Goal: Information Seeking & Learning: Compare options

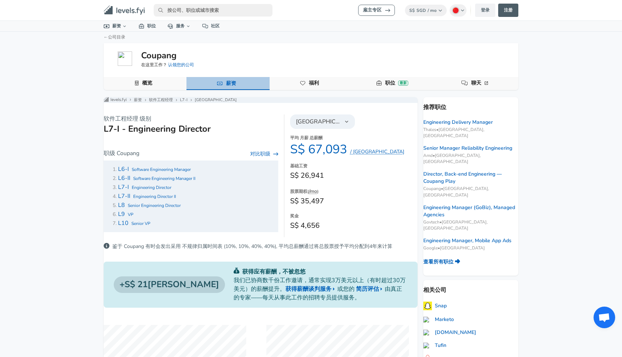
click at [226, 84] on link "薪资" at bounding box center [231, 83] width 16 height 12
click at [188, 102] on link "L7-I" at bounding box center [184, 100] width 8 height 6
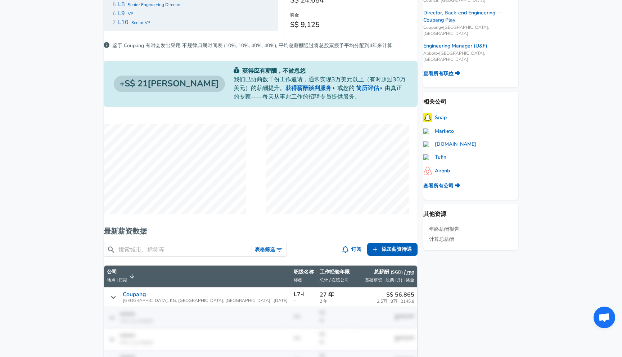
scroll to position [206, 0]
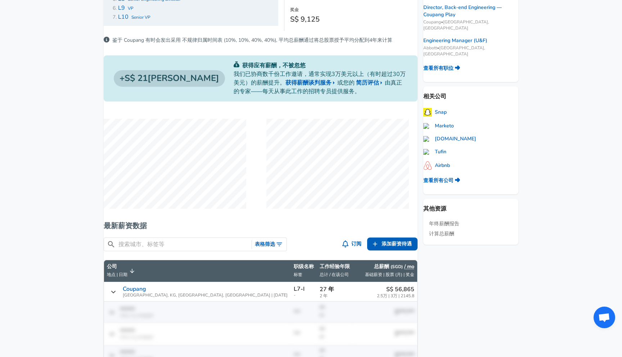
click at [229, 232] on h6 "最新薪资数据" at bounding box center [261, 226] width 314 height 12
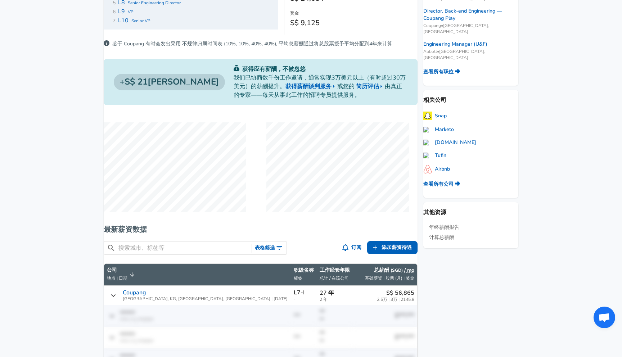
scroll to position [0, 0]
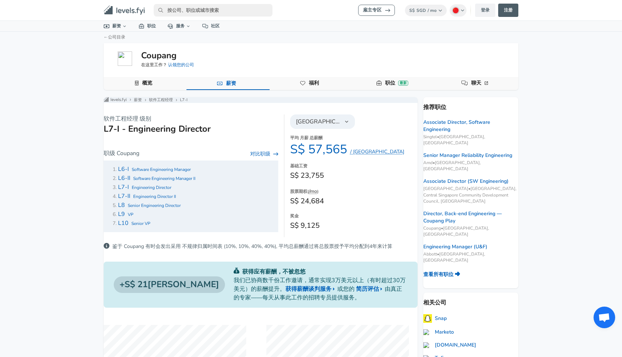
click at [155, 82] on link "概览" at bounding box center [147, 83] width 16 height 12
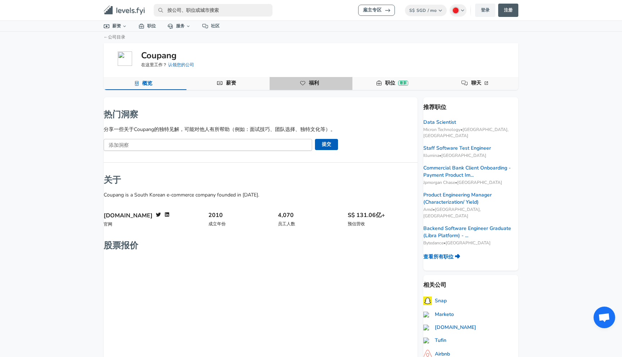
click at [295, 88] on button "福利" at bounding box center [311, 83] width 83 height 13
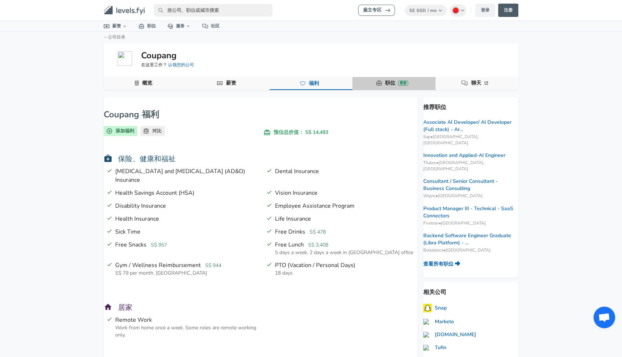
click at [391, 84] on link "职位 最新" at bounding box center [396, 83] width 29 height 12
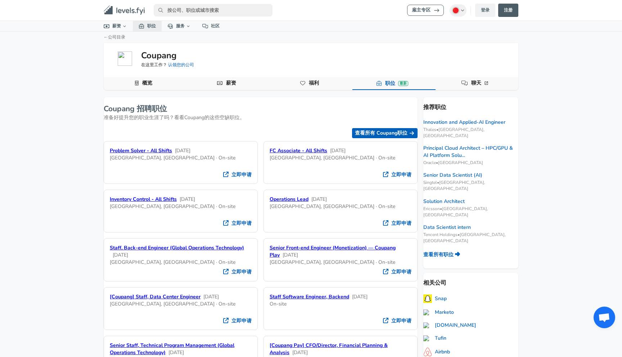
click at [147, 24] on link "职位" at bounding box center [147, 26] width 29 height 10
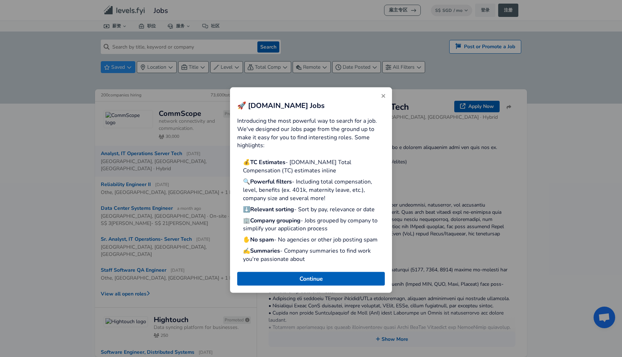
click at [383, 96] on icon "Close" at bounding box center [384, 96] width 4 height 4
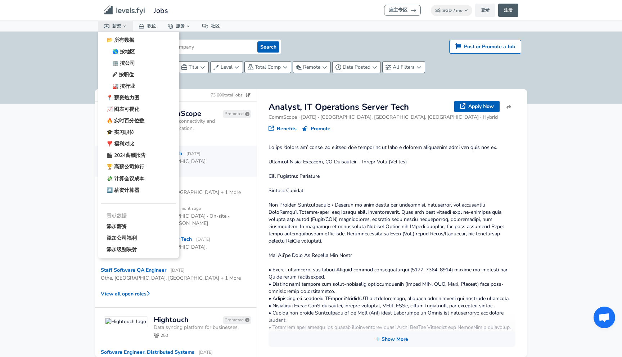
click at [123, 27] on icon at bounding box center [124, 26] width 5 height 5
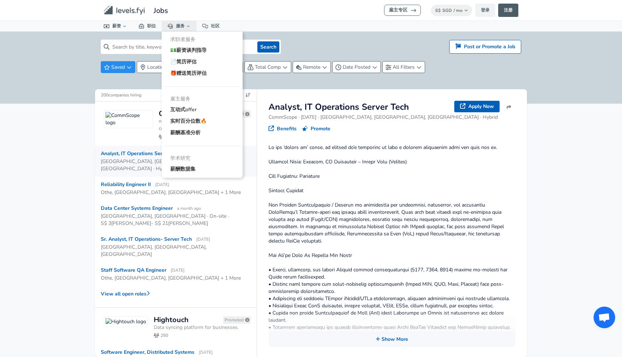
click at [179, 25] on link "服务" at bounding box center [179, 26] width 35 height 10
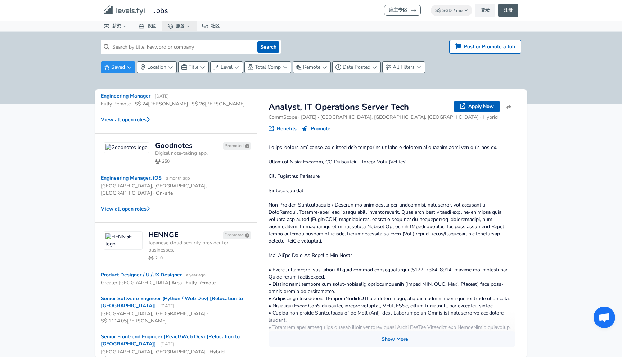
scroll to position [863, 0]
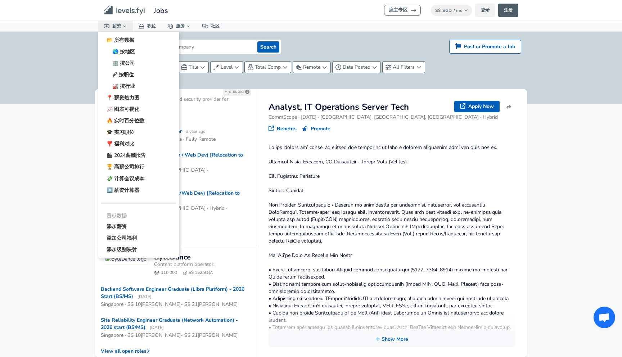
click at [118, 23] on link "薪资" at bounding box center [115, 26] width 35 height 10
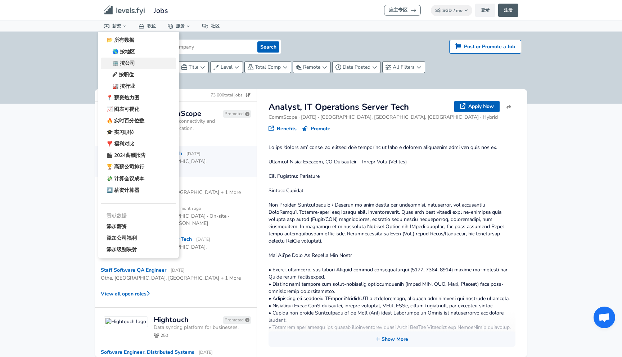
click at [124, 62] on link "🏢 按公司" at bounding box center [138, 64] width 75 height 12
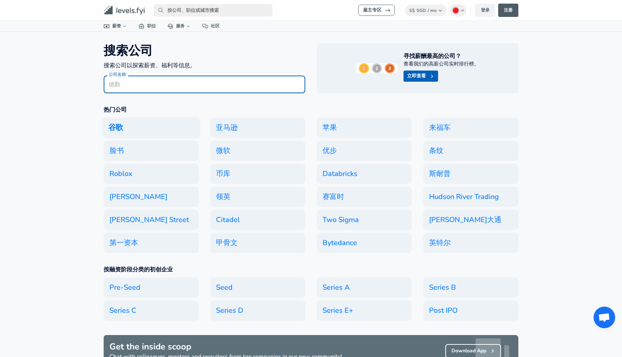
click at [132, 131] on h6 "谷歌" at bounding box center [151, 127] width 98 height 21
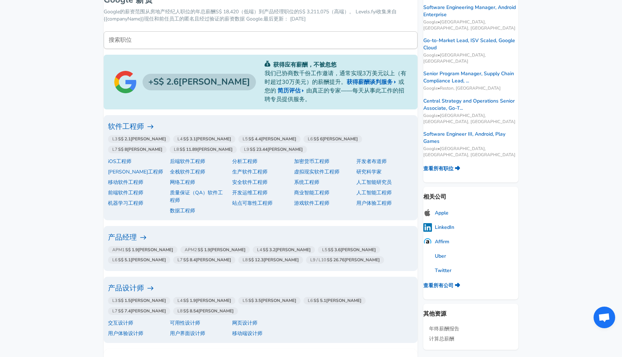
scroll to position [132, 0]
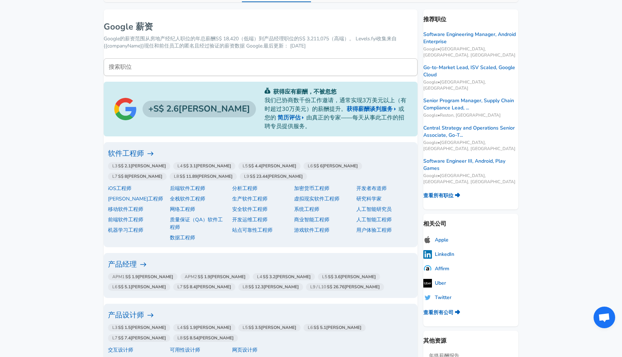
click at [162, 174] on strong "S$ 8[PERSON_NAME]" at bounding box center [140, 177] width 44 height 6
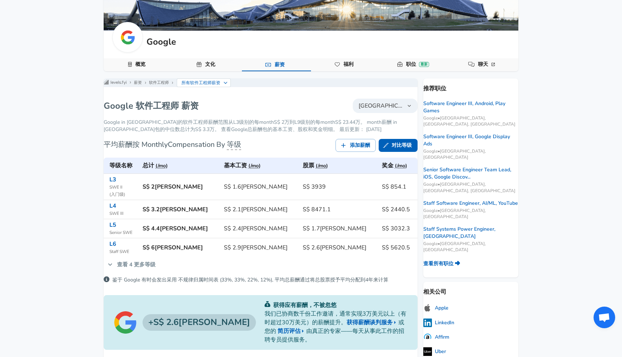
scroll to position [64, 0]
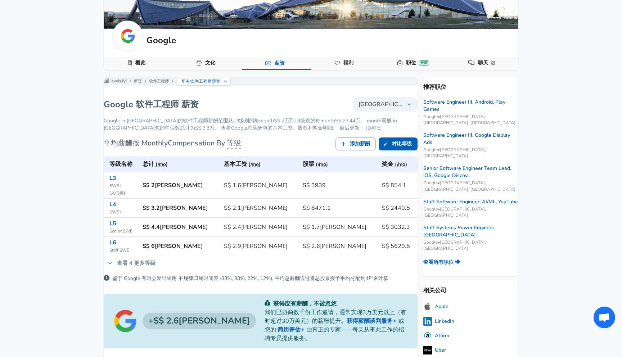
click at [152, 268] on link "查看 4 更多等级" at bounding box center [132, 263] width 56 height 15
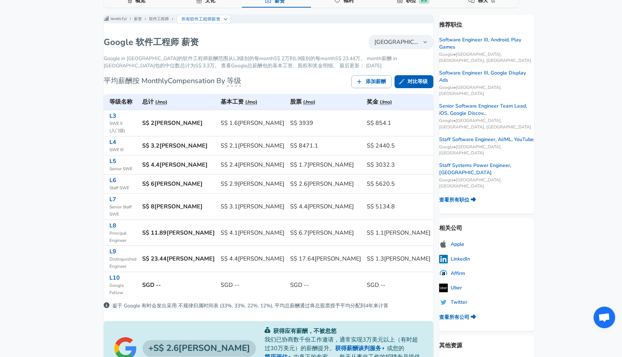
scroll to position [134, 0]
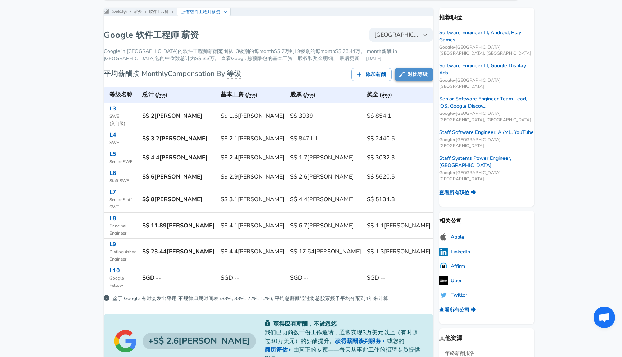
click at [395, 81] on link "对比等级" at bounding box center [414, 74] width 39 height 13
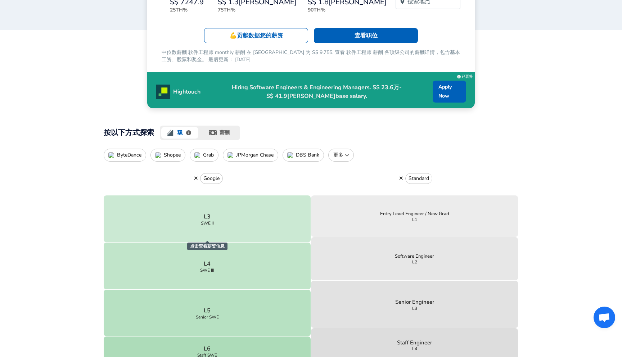
scroll to position [208, 0]
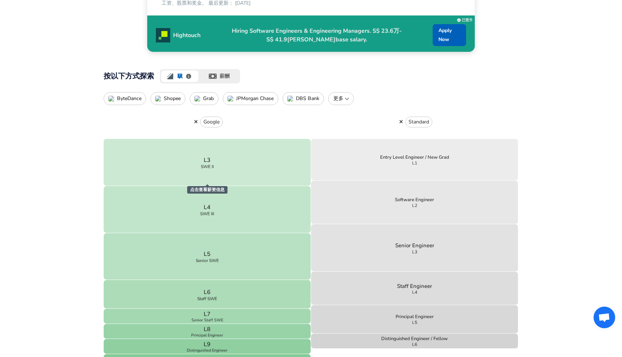
click at [402, 118] on button "button" at bounding box center [401, 121] width 8 height 6
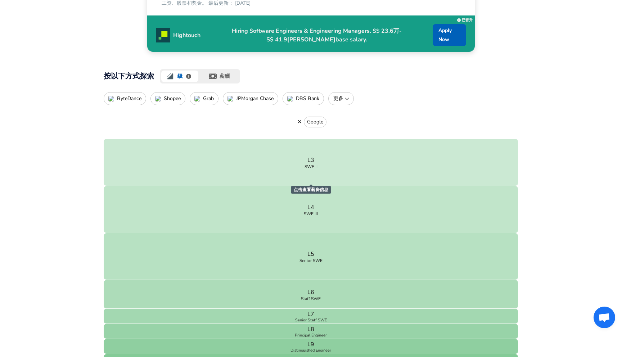
click at [185, 69] on button "职级" at bounding box center [180, 76] width 40 height 14
click at [131, 96] on p "ByteDance" at bounding box center [129, 99] width 24 height 6
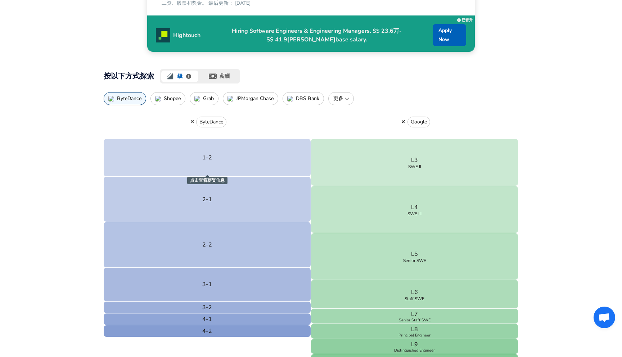
click at [404, 119] on icon "button" at bounding box center [404, 121] width 4 height 5
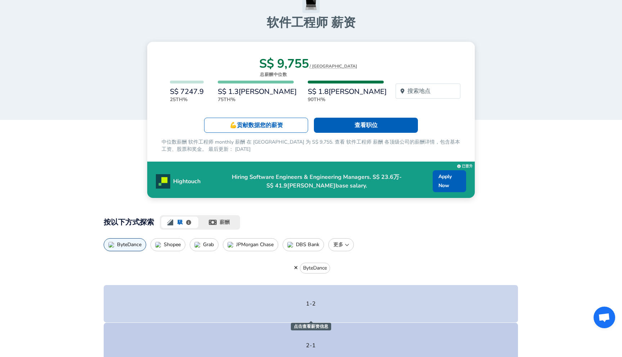
scroll to position [4, 0]
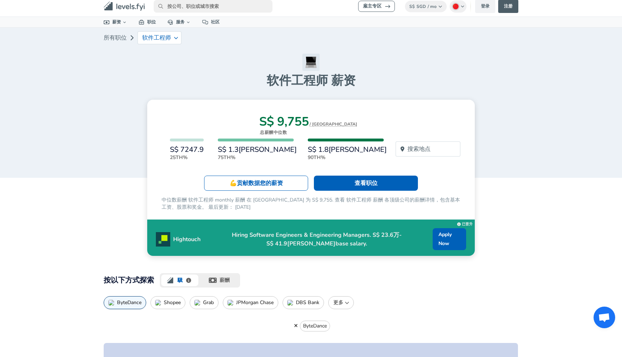
click at [334, 299] on p "更多" at bounding box center [341, 302] width 19 height 7
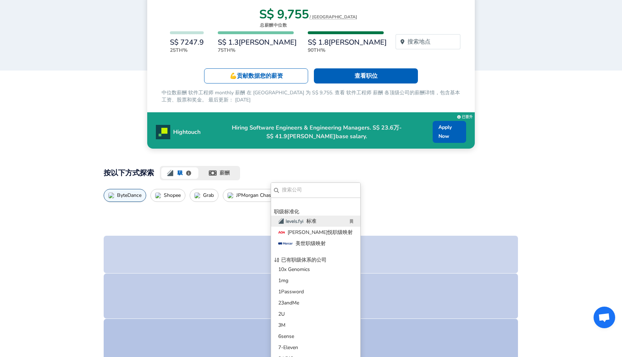
scroll to position [120, 0]
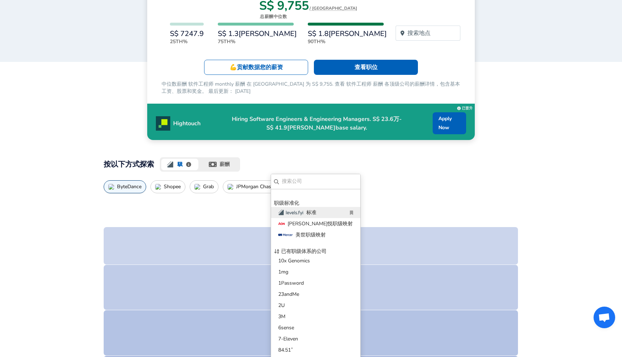
click at [293, 182] on input "text" at bounding box center [320, 181] width 76 height 9
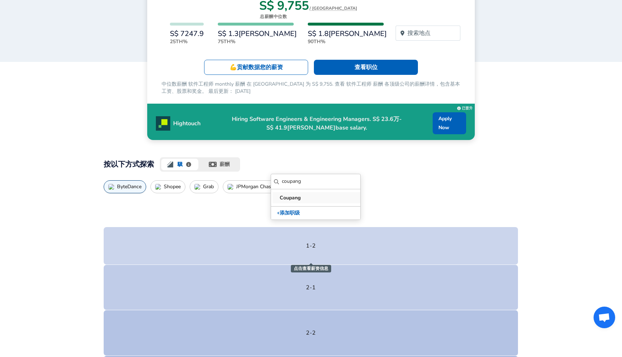
type input "coupang"
click at [288, 197] on p "Coupang" at bounding box center [317, 198] width 75 height 8
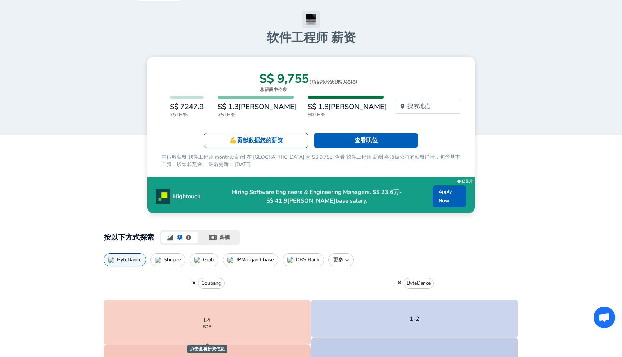
scroll to position [28, 0]
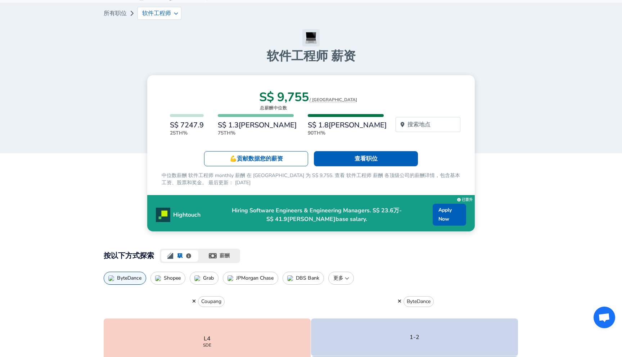
click at [342, 275] on p "更多" at bounding box center [341, 278] width 19 height 7
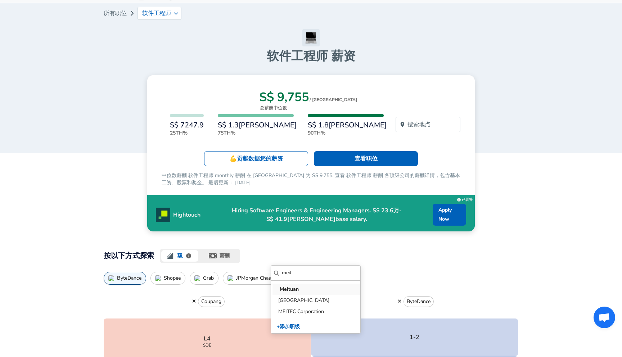
type input "meit"
click at [299, 288] on p "Meituan" at bounding box center [317, 290] width 75 height 8
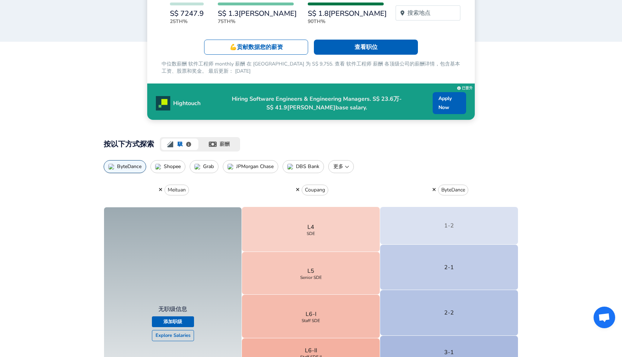
scroll to position [109, 0]
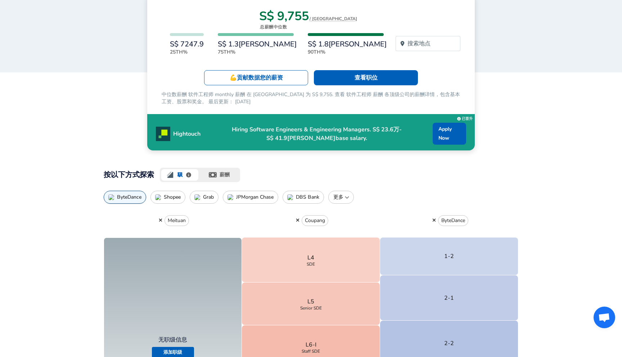
click at [159, 218] on icon "button" at bounding box center [161, 220] width 4 height 5
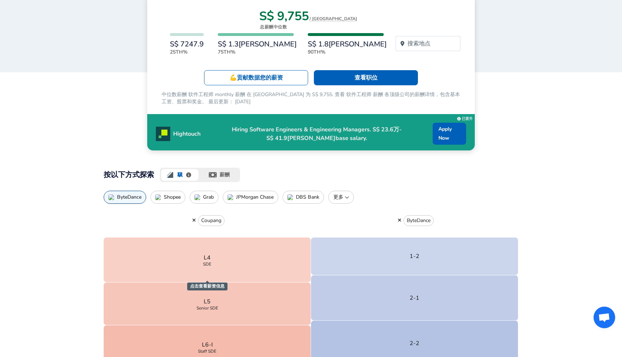
click at [344, 194] on p "更多" at bounding box center [341, 197] width 19 height 7
type input "tencent"
click at [302, 210] on p "Tencent" at bounding box center [317, 209] width 75 height 8
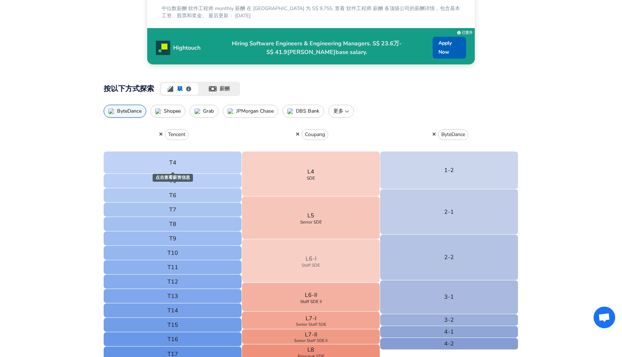
scroll to position [208, 0]
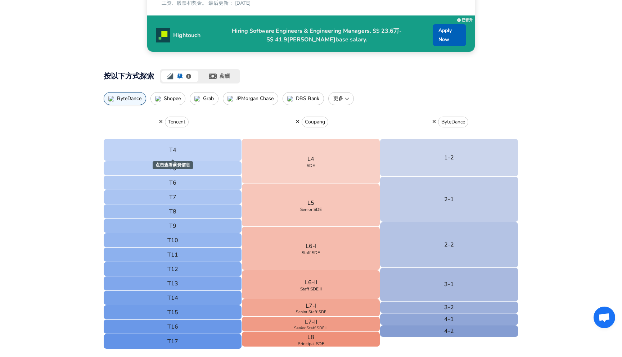
click at [161, 119] on icon "button" at bounding box center [161, 121] width 4 height 5
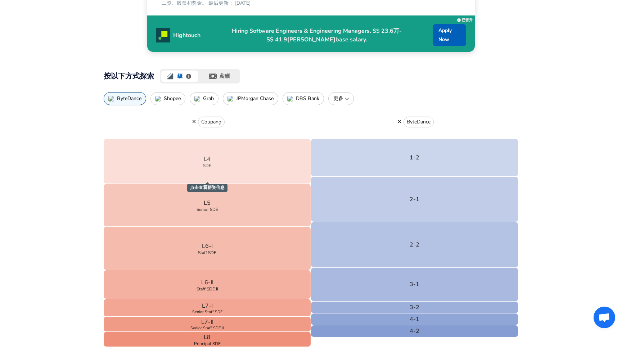
scroll to position [64, 0]
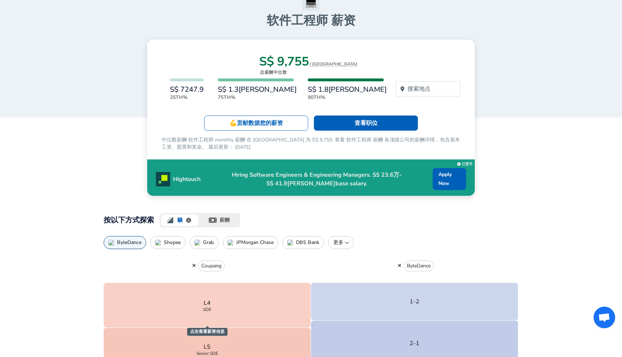
click at [343, 236] on button "更多" at bounding box center [341, 242] width 26 height 13
type input "alibaba"
click at [314, 254] on p "Alibaba" at bounding box center [317, 254] width 75 height 8
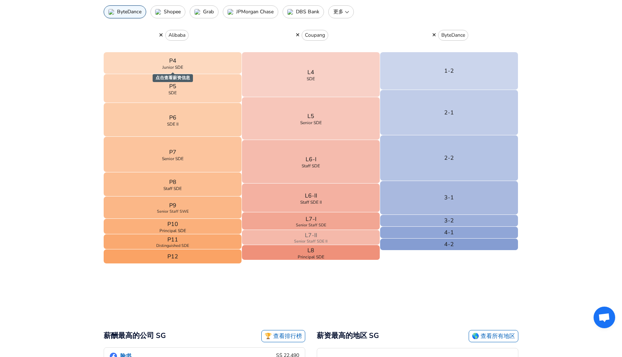
scroll to position [290, 0]
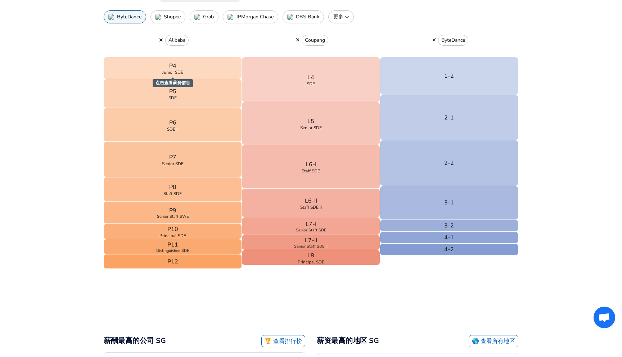
click at [435, 37] on icon "button" at bounding box center [435, 39] width 4 height 5
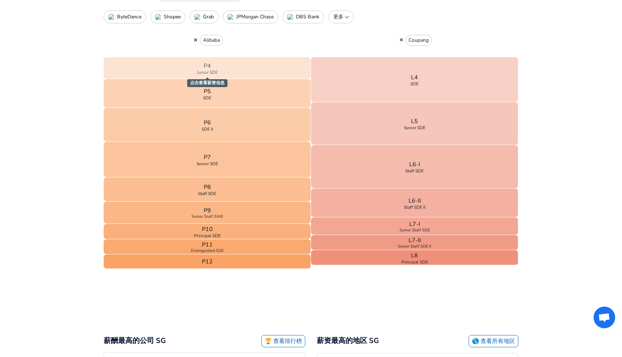
scroll to position [41, 0]
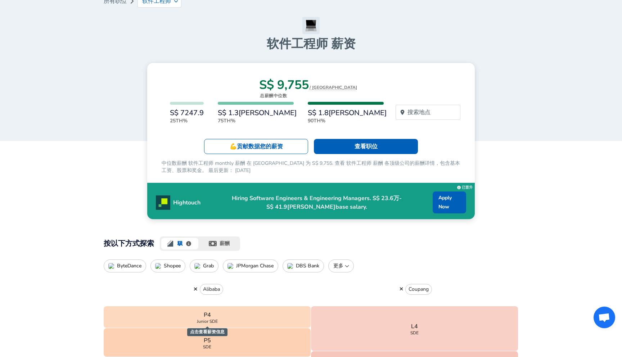
click at [343, 263] on p "更多" at bounding box center [341, 266] width 19 height 7
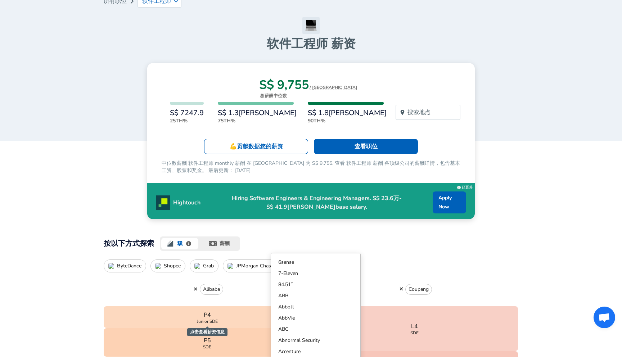
scroll to position [4, 0]
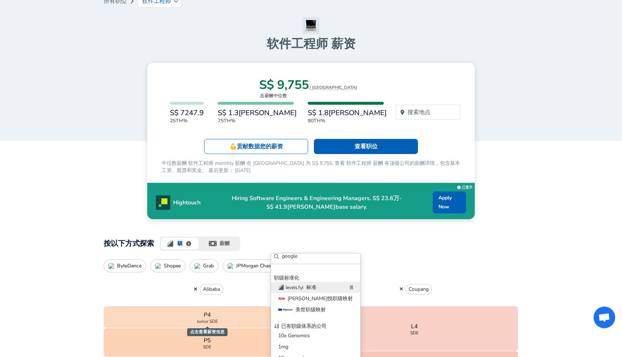
type input "google"
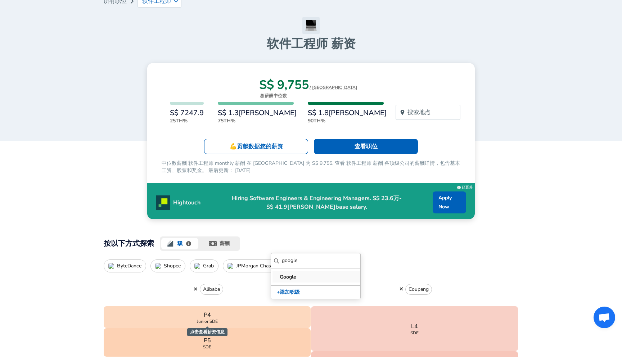
click at [301, 275] on p "Google" at bounding box center [317, 277] width 75 height 8
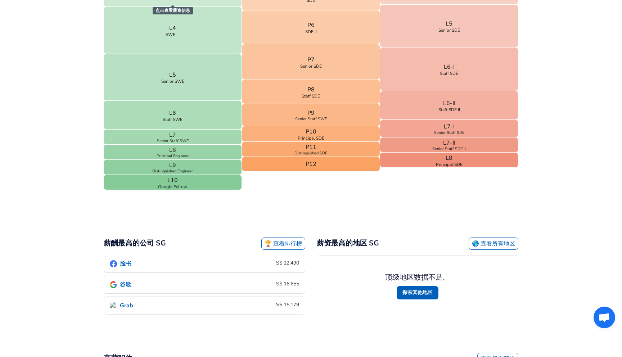
scroll to position [273, 0]
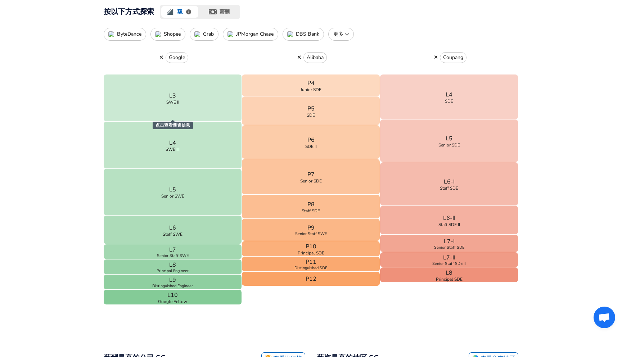
click at [299, 56] on icon "button" at bounding box center [299, 57] width 3 height 3
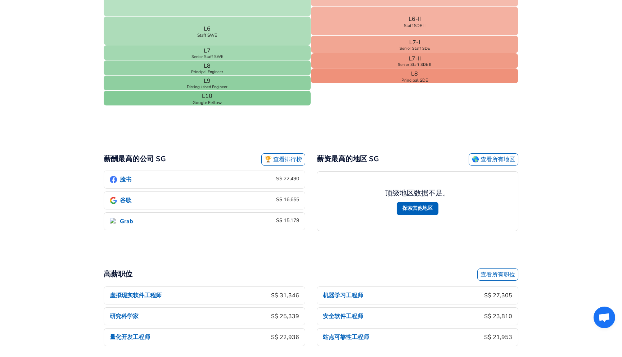
scroll to position [674, 0]
